Goal: Information Seeking & Learning: Learn about a topic

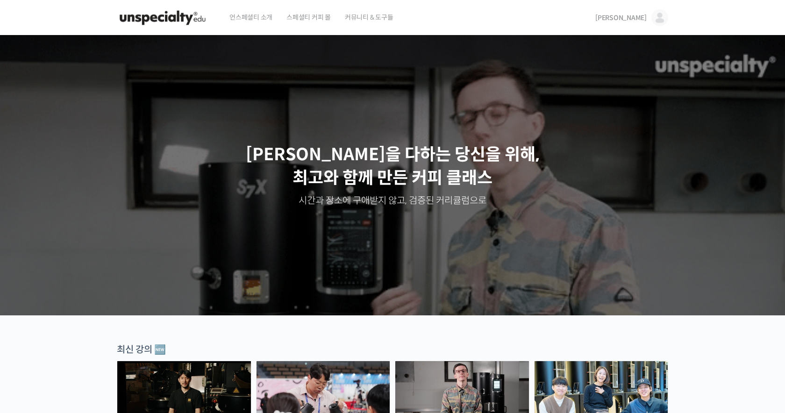
click at [637, 19] on span "[PERSON_NAME]" at bounding box center [621, 18] width 51 height 8
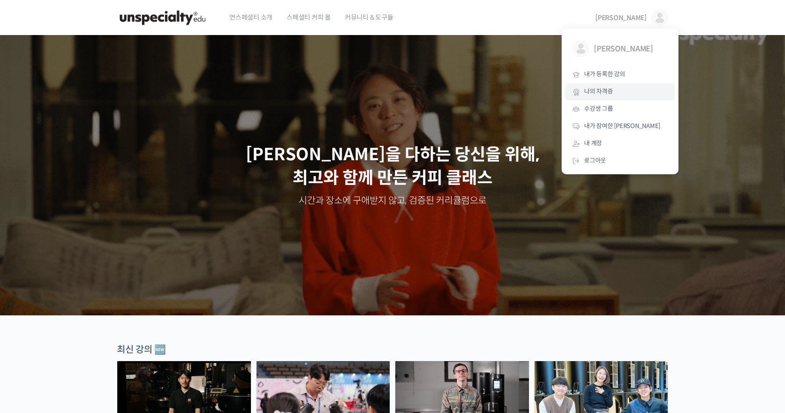
click at [614, 89] on link "나의 자격증" at bounding box center [620, 91] width 109 height 17
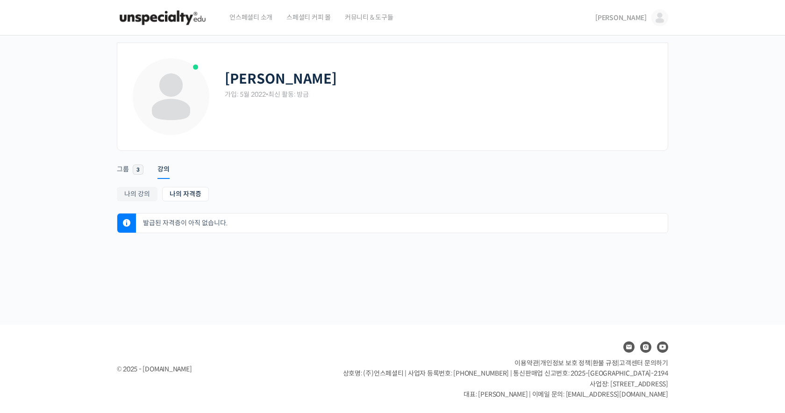
click at [638, 17] on span "[PERSON_NAME]" at bounding box center [621, 18] width 51 height 8
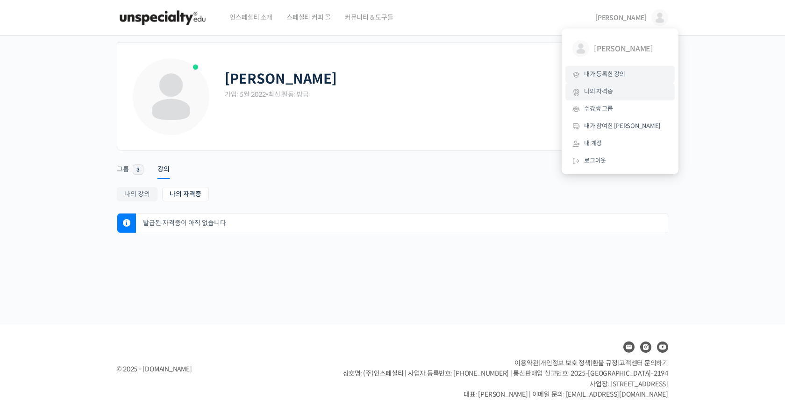
click at [627, 69] on link "내가 등록한 강의" at bounding box center [620, 74] width 109 height 17
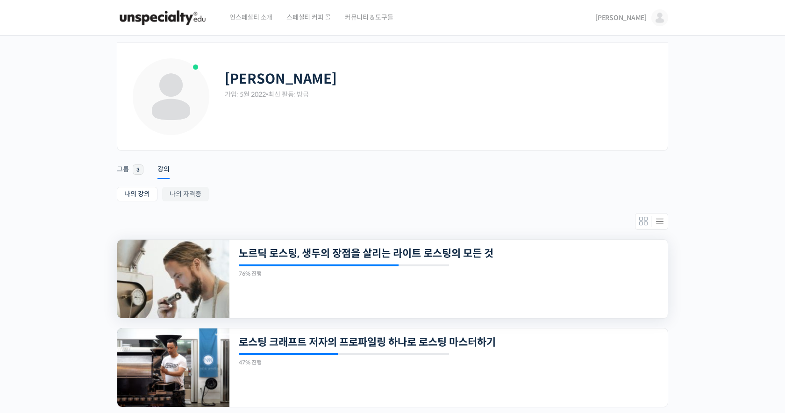
click at [203, 259] on img at bounding box center [173, 279] width 112 height 79
